Goal: Register for event/course

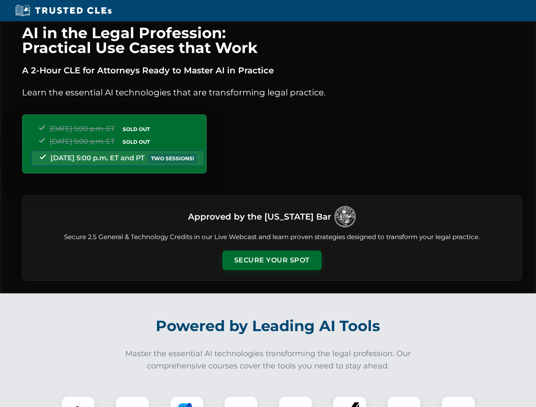
click at [271, 260] on button "Secure Your Spot" at bounding box center [271, 261] width 99 height 20
click at [78, 402] on img at bounding box center [78, 413] width 25 height 25
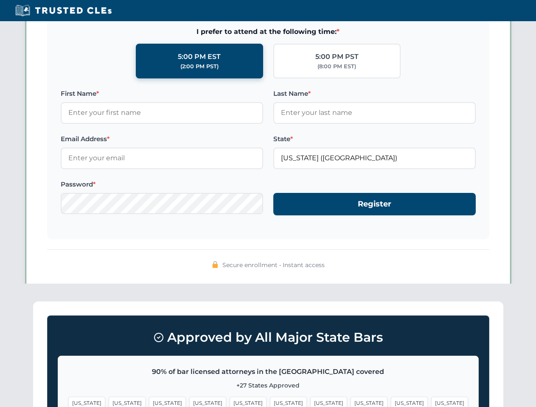
click at [310, 402] on span "[US_STATE]" at bounding box center [328, 403] width 37 height 12
click at [391, 402] on span "[US_STATE]" at bounding box center [409, 403] width 37 height 12
